Goal: Information Seeking & Learning: Find specific fact

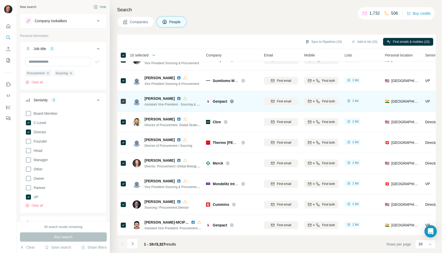
scroll to position [0, 1]
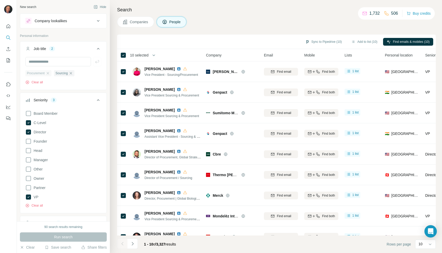
click at [50, 73] on div "Procurement" at bounding box center [38, 73] width 26 height 6
click at [70, 73] on icon "button" at bounding box center [71, 73] width 2 height 2
click at [48, 73] on icon "button" at bounding box center [48, 73] width 4 height 4
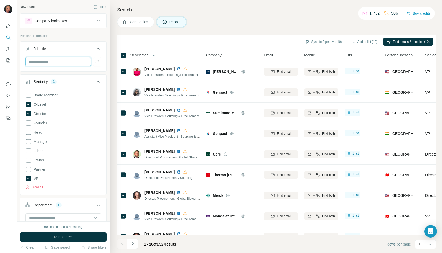
click at [52, 64] on input "text" at bounding box center [58, 61] width 66 height 9
click at [50, 64] on input "text" at bounding box center [58, 61] width 66 height 9
type input "*"
type input "**********"
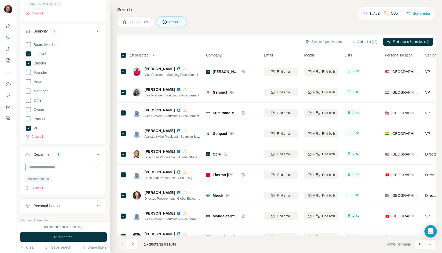
scroll to position [69, 0]
click at [78, 238] on button "Run search" at bounding box center [63, 237] width 87 height 9
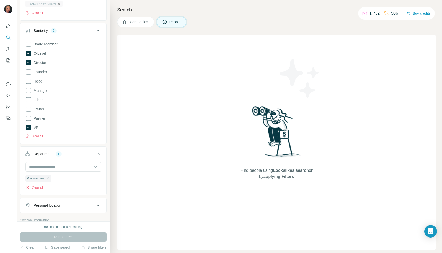
scroll to position [0, 0]
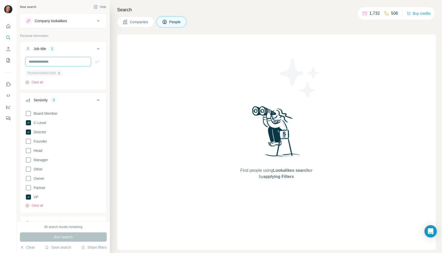
click at [56, 60] on input "text" at bounding box center [58, 61] width 66 height 9
click at [58, 62] on input "text" at bounding box center [58, 61] width 66 height 9
type input "**"
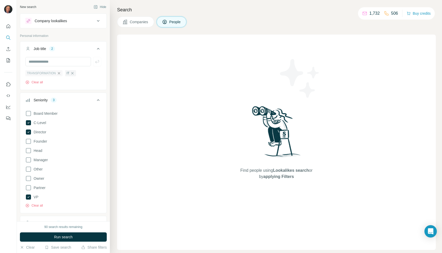
click at [59, 73] on icon "button" at bounding box center [59, 73] width 4 height 4
click at [52, 60] on input "text" at bounding box center [58, 61] width 66 height 9
click at [29, 130] on icon at bounding box center [28, 132] width 5 height 5
click at [29, 125] on icon at bounding box center [28, 122] width 5 height 5
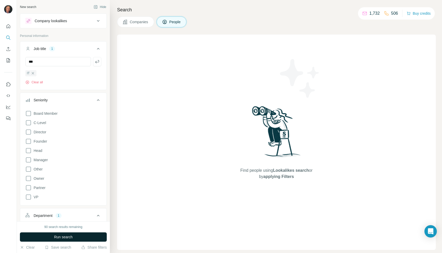
click at [63, 238] on span "Run search" at bounding box center [63, 237] width 19 height 5
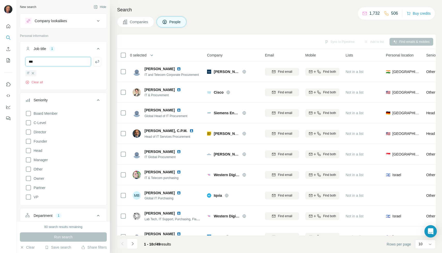
click at [67, 61] on input "***" at bounding box center [58, 61] width 66 height 9
type input "***"
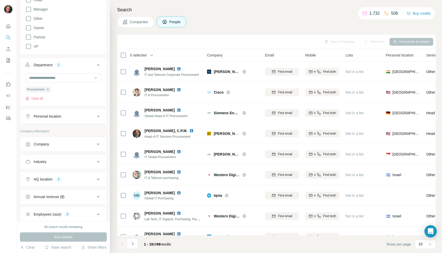
scroll to position [152, 0]
click at [48, 89] on icon "button" at bounding box center [48, 89] width 2 height 2
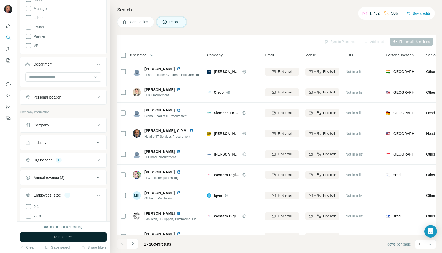
click at [79, 238] on button "Run search" at bounding box center [63, 237] width 87 height 9
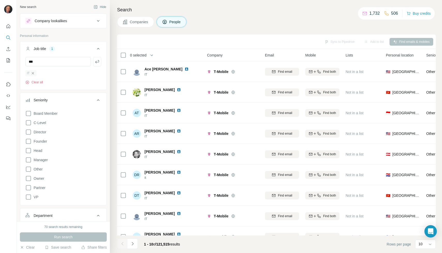
click at [33, 72] on icon "button" at bounding box center [33, 73] width 4 height 4
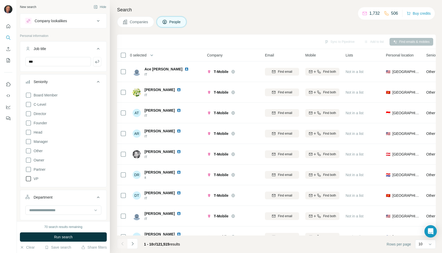
click at [38, 180] on span "VP" at bounding box center [35, 178] width 7 height 5
click at [42, 106] on span "C-Level" at bounding box center [39, 104] width 14 height 5
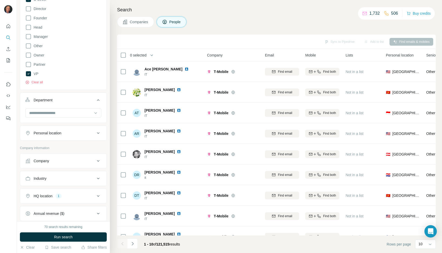
scroll to position [107, 0]
click at [55, 110] on input at bounding box center [61, 112] width 64 height 6
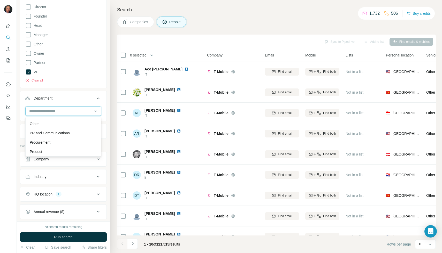
type input "*"
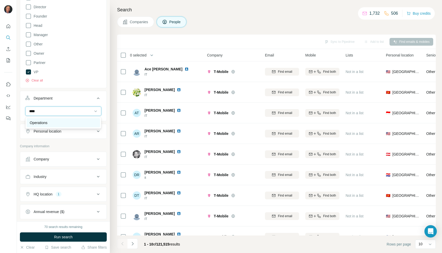
type input "****"
click at [50, 122] on div "Operations" at bounding box center [63, 122] width 67 height 5
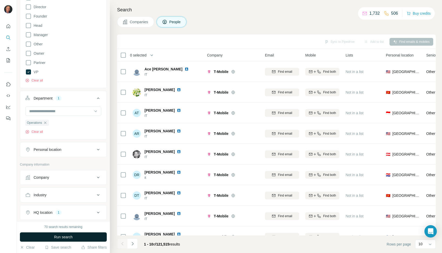
click at [80, 237] on button "Run search" at bounding box center [63, 237] width 87 height 9
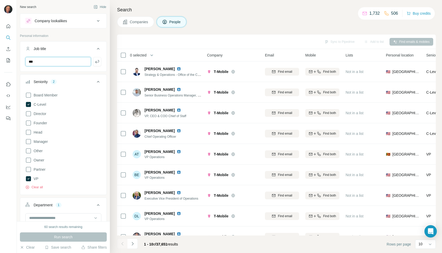
click at [59, 59] on input "***" at bounding box center [58, 61] width 66 height 9
click at [59, 60] on input "***" at bounding box center [58, 61] width 66 height 9
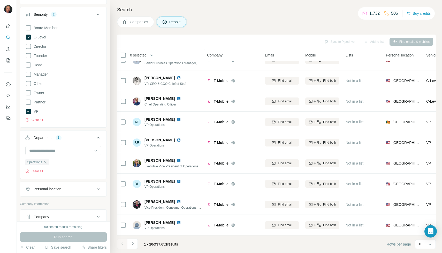
scroll to position [69, 0]
click at [96, 149] on icon at bounding box center [95, 149] width 5 height 5
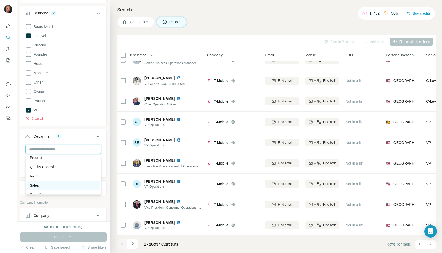
scroll to position [162, 0]
click at [61, 147] on input at bounding box center [61, 150] width 64 height 6
click at [61, 148] on input at bounding box center [61, 150] width 64 height 6
click at [60, 148] on input at bounding box center [61, 150] width 64 height 6
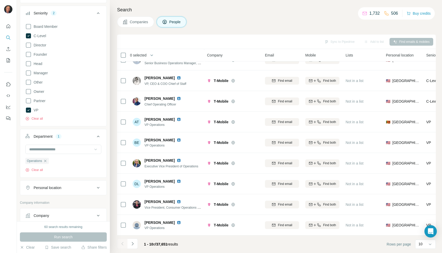
click at [58, 135] on div "1" at bounding box center [59, 136] width 6 height 5
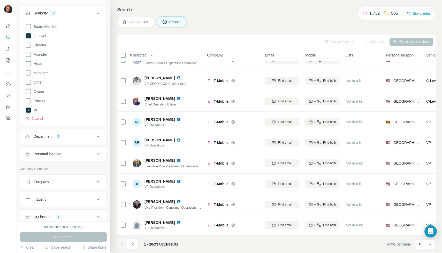
click at [53, 133] on button "Department 1" at bounding box center [63, 136] width 86 height 12
click at [69, 147] on input at bounding box center [61, 150] width 64 height 6
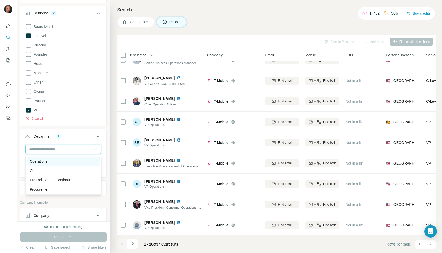
scroll to position [124, 0]
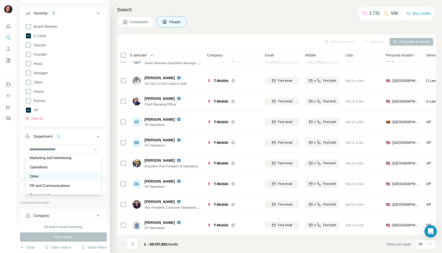
click at [41, 177] on div "Other" at bounding box center [63, 176] width 67 height 5
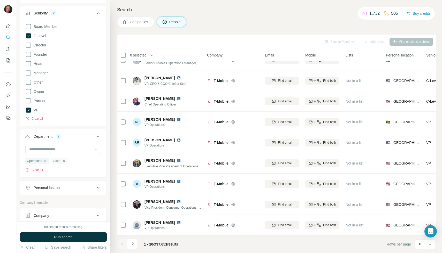
click at [64, 162] on icon "button" at bounding box center [64, 161] width 4 height 4
click at [100, 137] on icon at bounding box center [98, 137] width 6 height 6
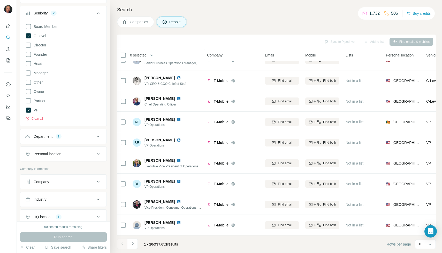
click at [100, 137] on icon at bounding box center [98, 137] width 6 height 6
click at [74, 146] on div at bounding box center [61, 149] width 64 height 9
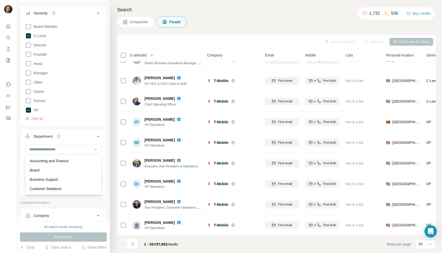
click at [98, 135] on icon at bounding box center [98, 137] width 6 height 6
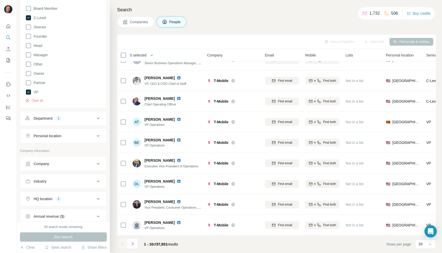
scroll to position [88, 0]
click at [59, 162] on div "Company" at bounding box center [60, 163] width 70 height 5
click at [90, 165] on div "Company" at bounding box center [60, 163] width 70 height 5
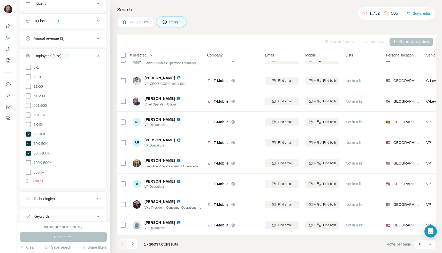
scroll to position [281, 0]
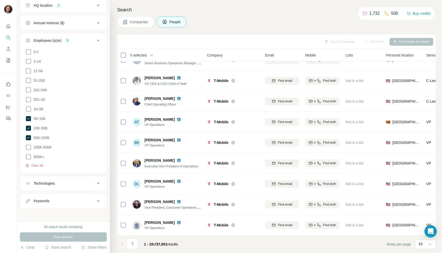
click at [71, 182] on div "Technologies" at bounding box center [60, 183] width 70 height 5
click at [98, 183] on icon at bounding box center [98, 184] width 3 height 2
click at [97, 200] on icon at bounding box center [98, 201] width 3 height 2
click at [97, 199] on icon at bounding box center [98, 201] width 6 height 6
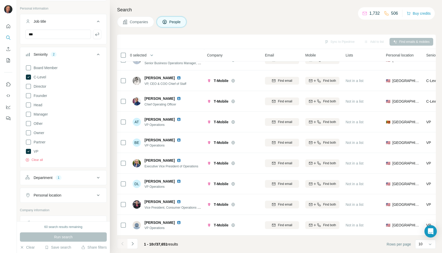
scroll to position [0, 0]
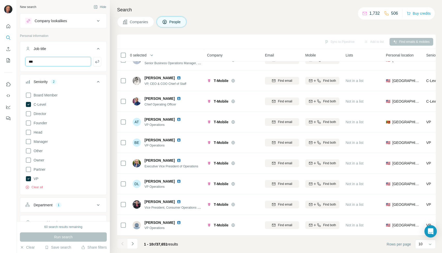
click at [53, 59] on input "***" at bounding box center [58, 61] width 66 height 9
type input "*"
click at [60, 237] on div "Run search" at bounding box center [63, 237] width 87 height 9
click at [57, 59] on input "text" at bounding box center [58, 61] width 66 height 9
click at [37, 62] on input "**********" at bounding box center [58, 61] width 66 height 9
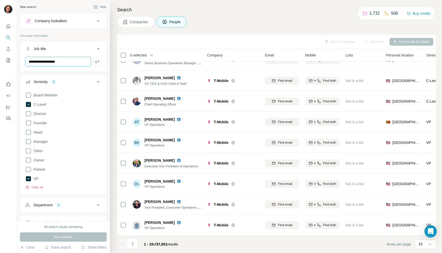
click at [33, 61] on input "**********" at bounding box center [58, 61] width 66 height 9
click at [73, 63] on input "**********" at bounding box center [58, 61] width 66 height 9
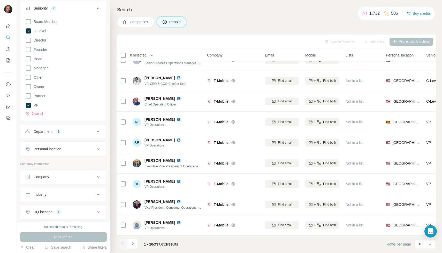
scroll to position [88, 0]
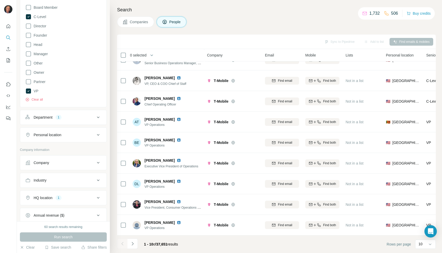
type input "**********"
click at [57, 118] on div "1" at bounding box center [59, 117] width 6 height 5
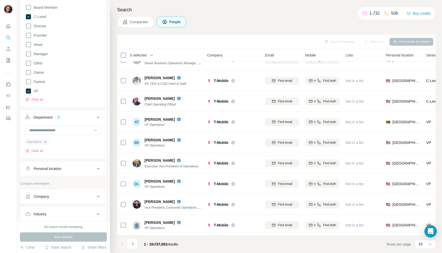
click at [45, 142] on icon "button" at bounding box center [45, 142] width 4 height 4
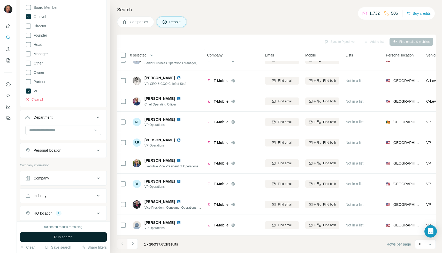
click at [68, 237] on span "Run search" at bounding box center [63, 237] width 19 height 5
